Goal: Book appointment/travel/reservation

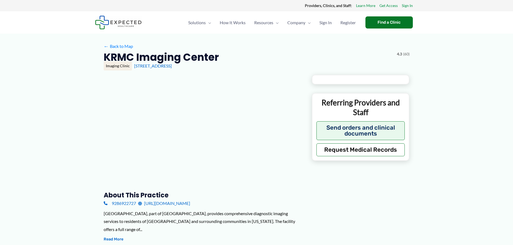
type input "**********"
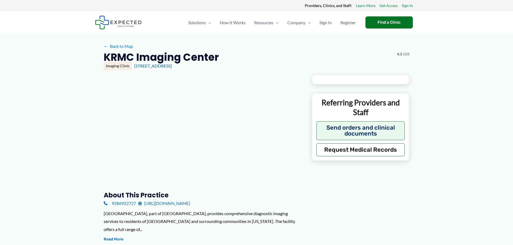
type input "**********"
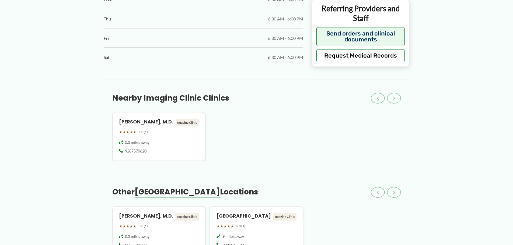
scroll to position [188, 0]
